Goal: Task Accomplishment & Management: Manage account settings

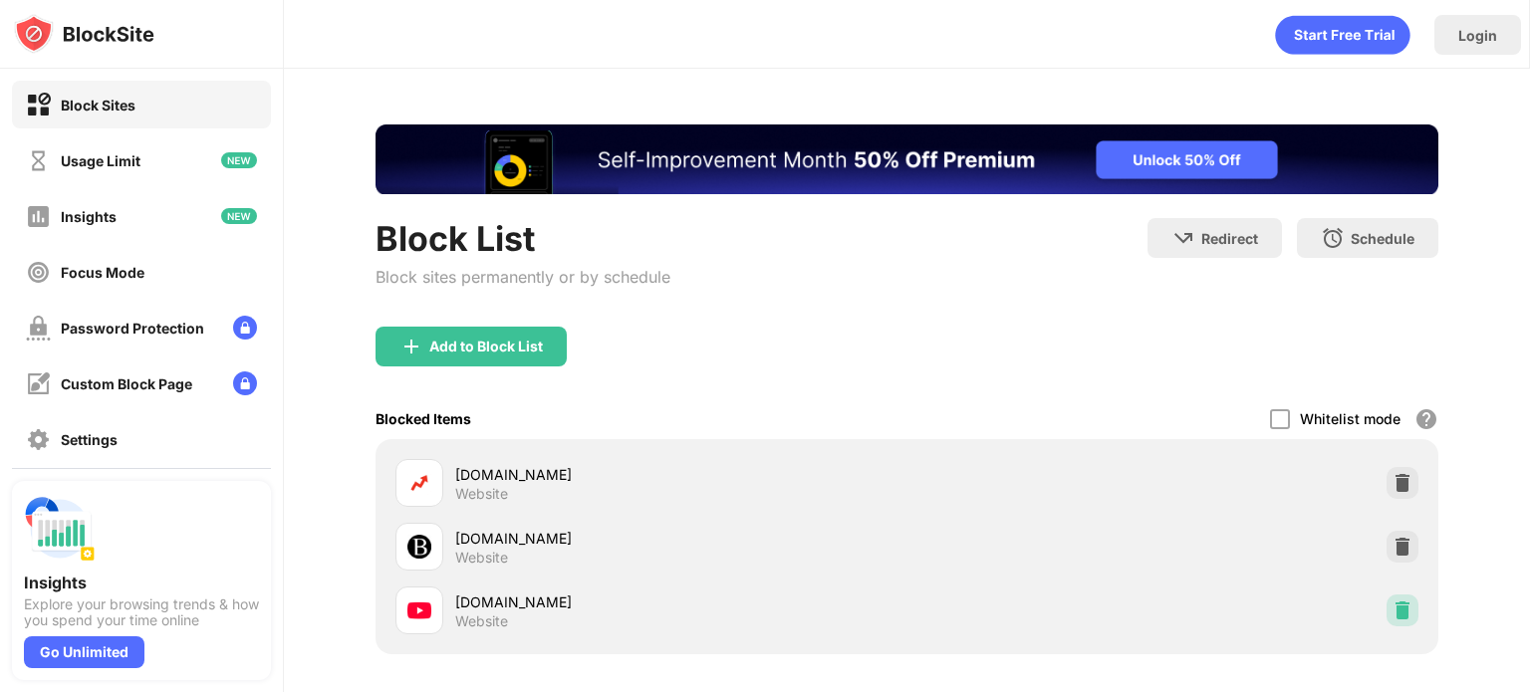
click at [1392, 611] on img at bounding box center [1402, 611] width 20 height 20
